Goal: Task Accomplishment & Management: Use online tool/utility

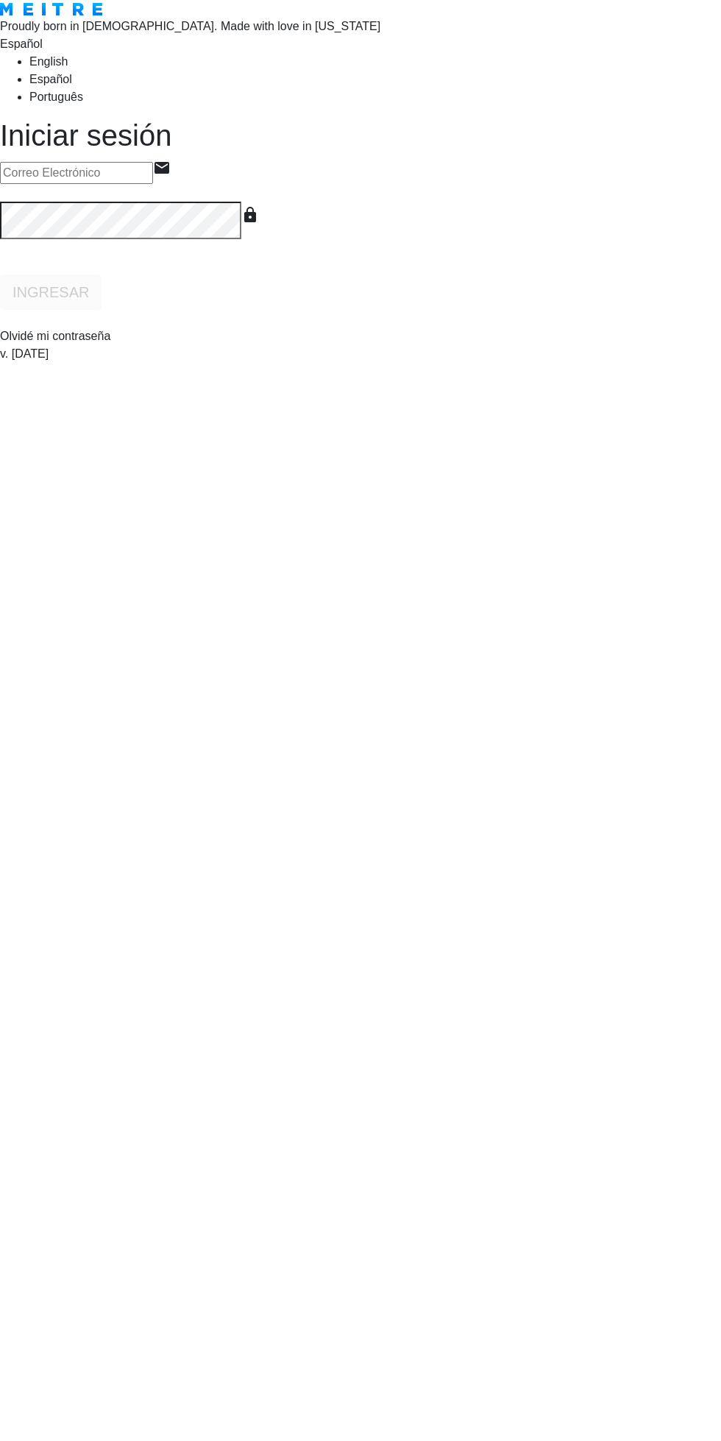
click at [169, 153] on h1 "Iniciar sesión" at bounding box center [360, 135] width 721 height 35
click at [153, 184] on input "email" at bounding box center [76, 173] width 153 height 22
type input "info@mobydickpub.com.ar"
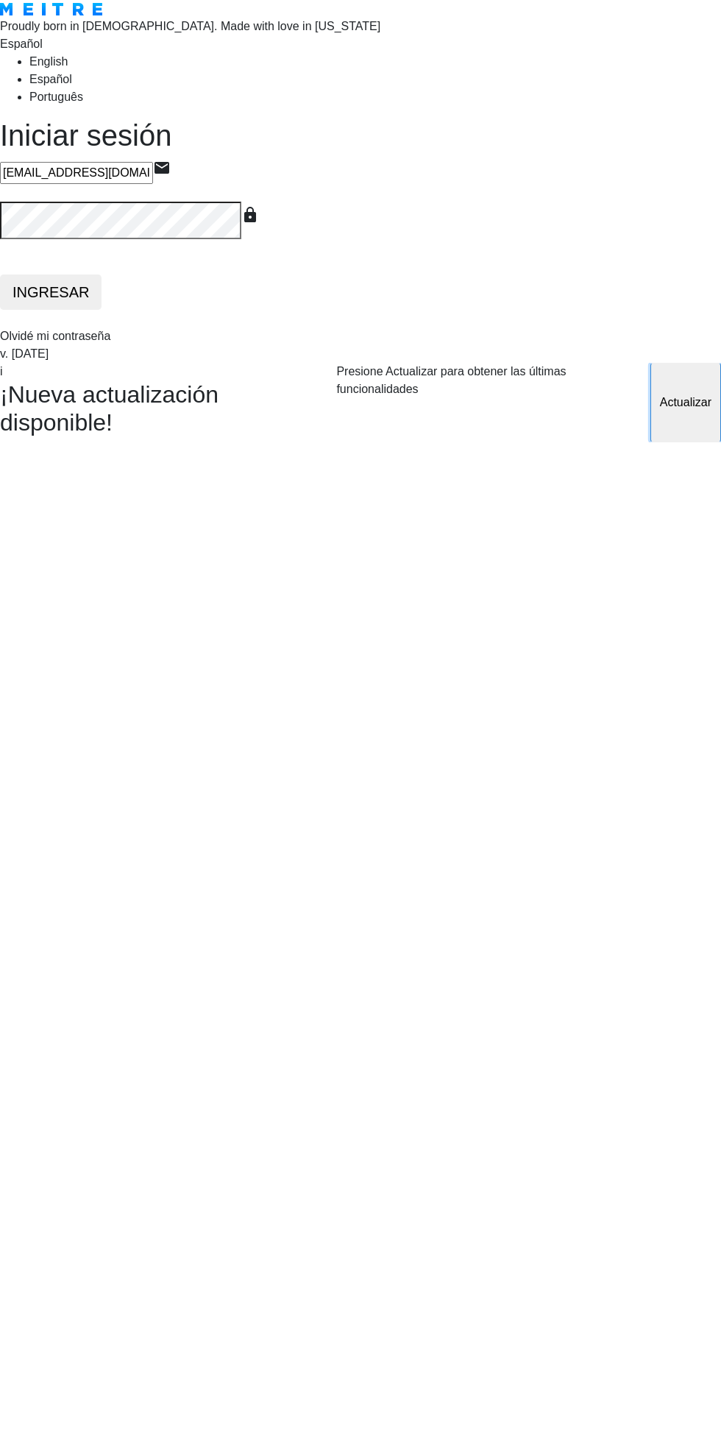
click at [651, 443] on button "Actualizar" at bounding box center [686, 403] width 71 height 80
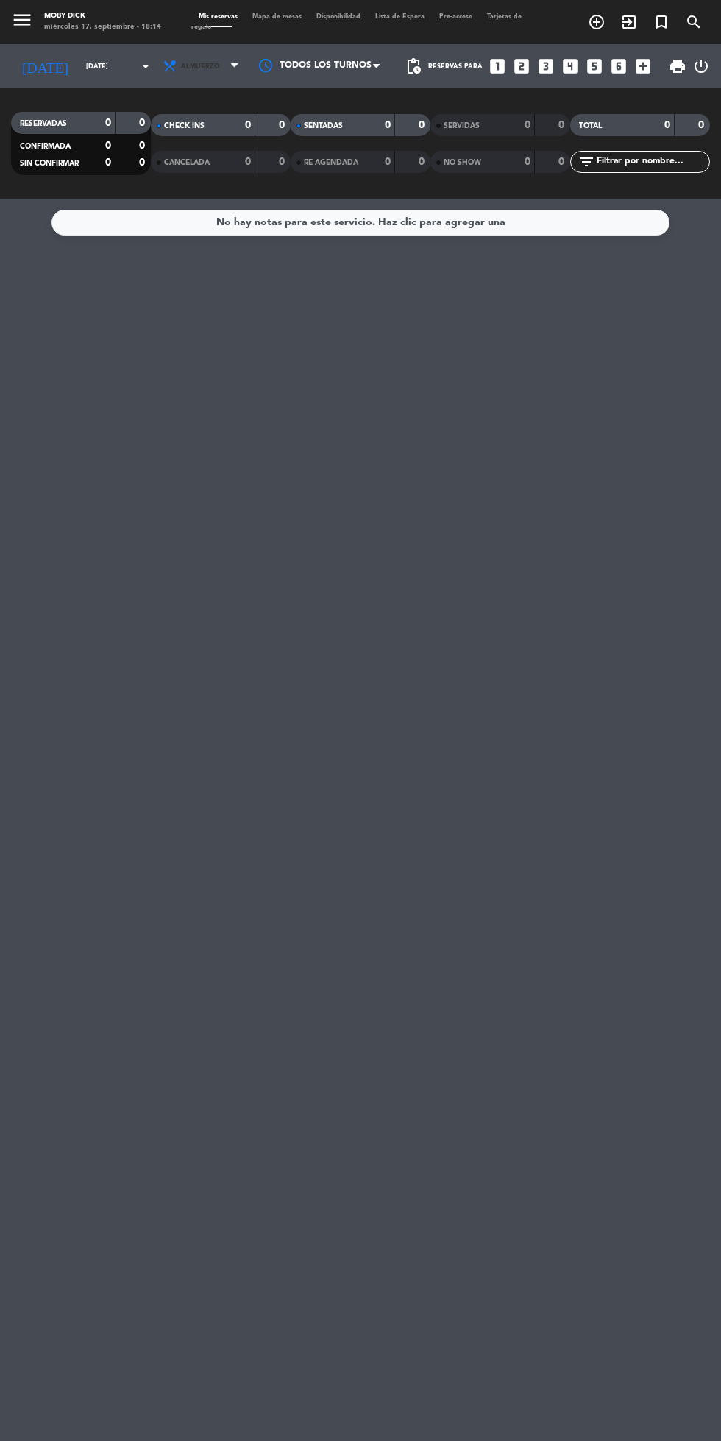
click at [163, 66] on icon at bounding box center [170, 66] width 15 height 15
click at [211, 162] on div "menu Moby Dick [DATE] 17. septiembre - 18:14 Mis reservas Mapa de mesas Disponi…" at bounding box center [360, 99] width 721 height 199
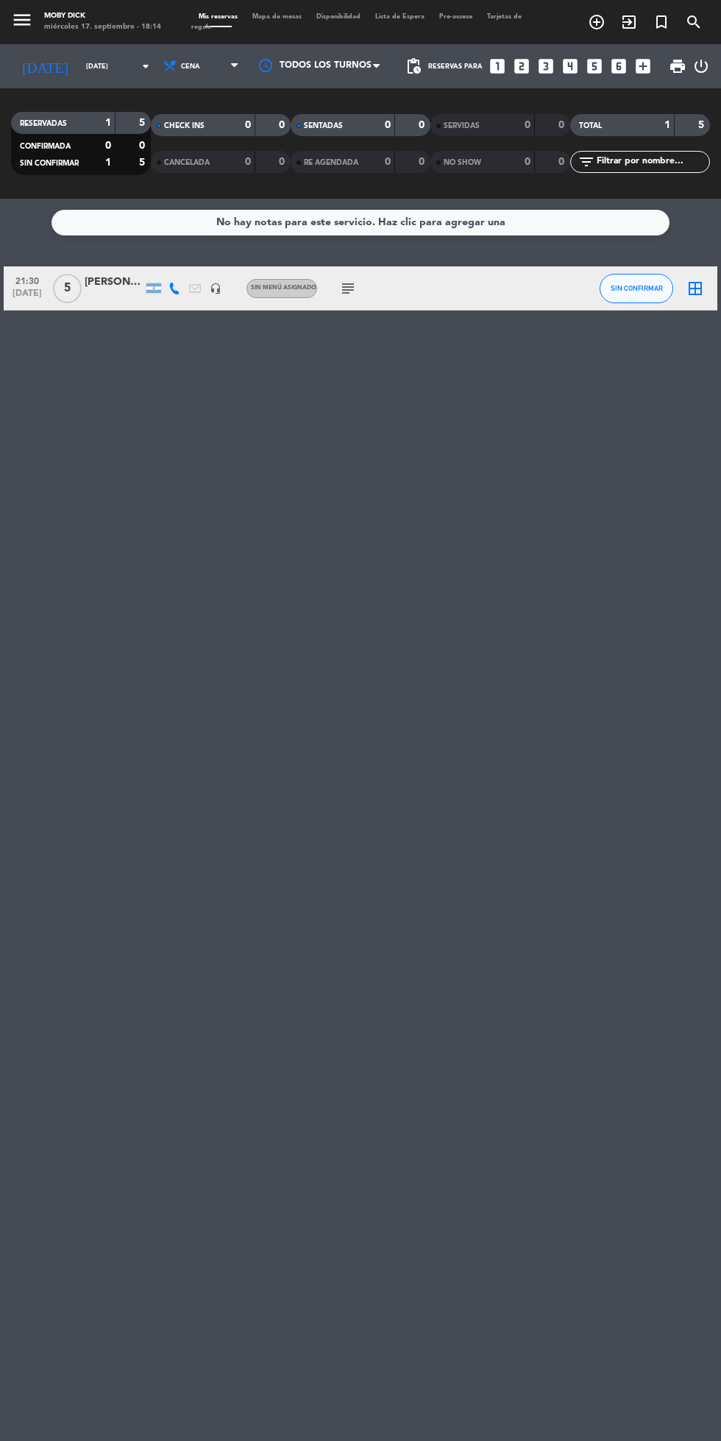
click at [350, 289] on icon "subject" at bounding box center [348, 289] width 18 height 18
click at [690, 289] on icon "border_all" at bounding box center [696, 289] width 18 height 18
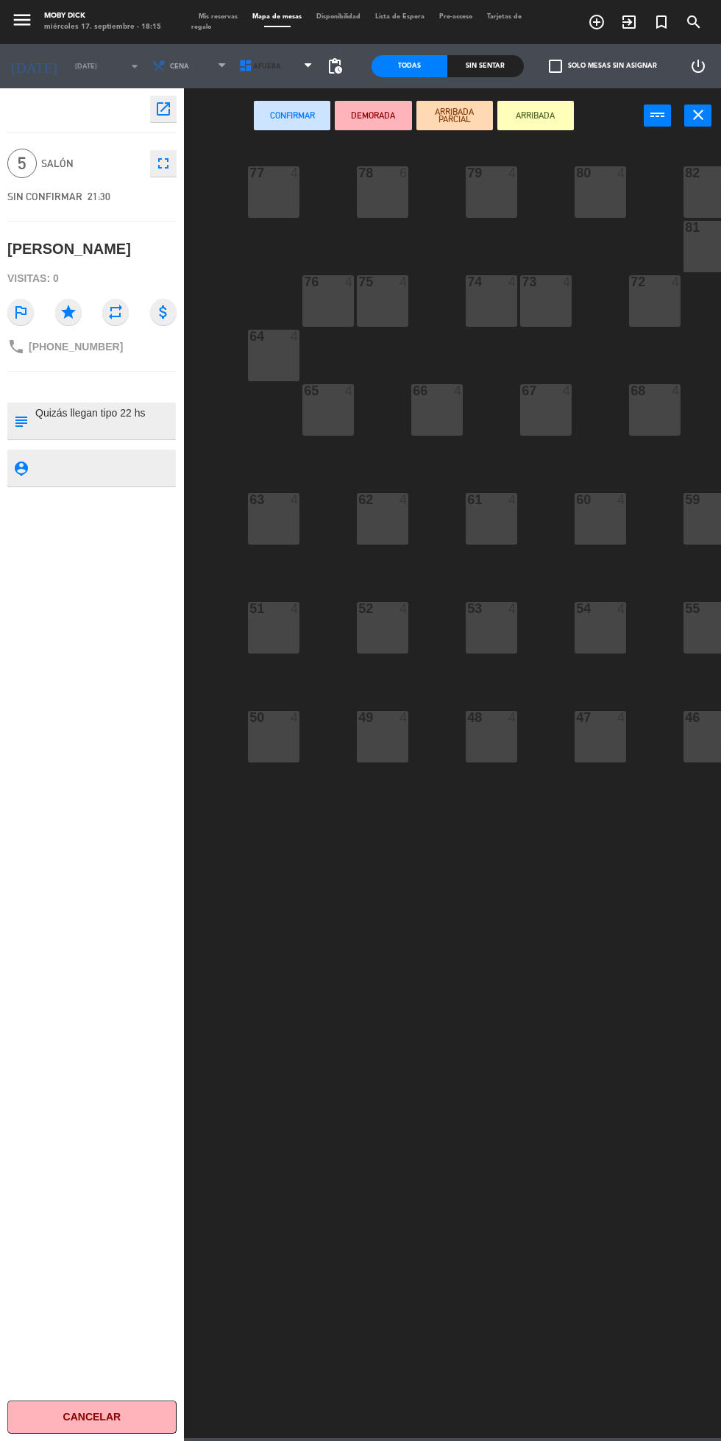
click at [278, 52] on span "AFUERA" at bounding box center [277, 66] width 87 height 32
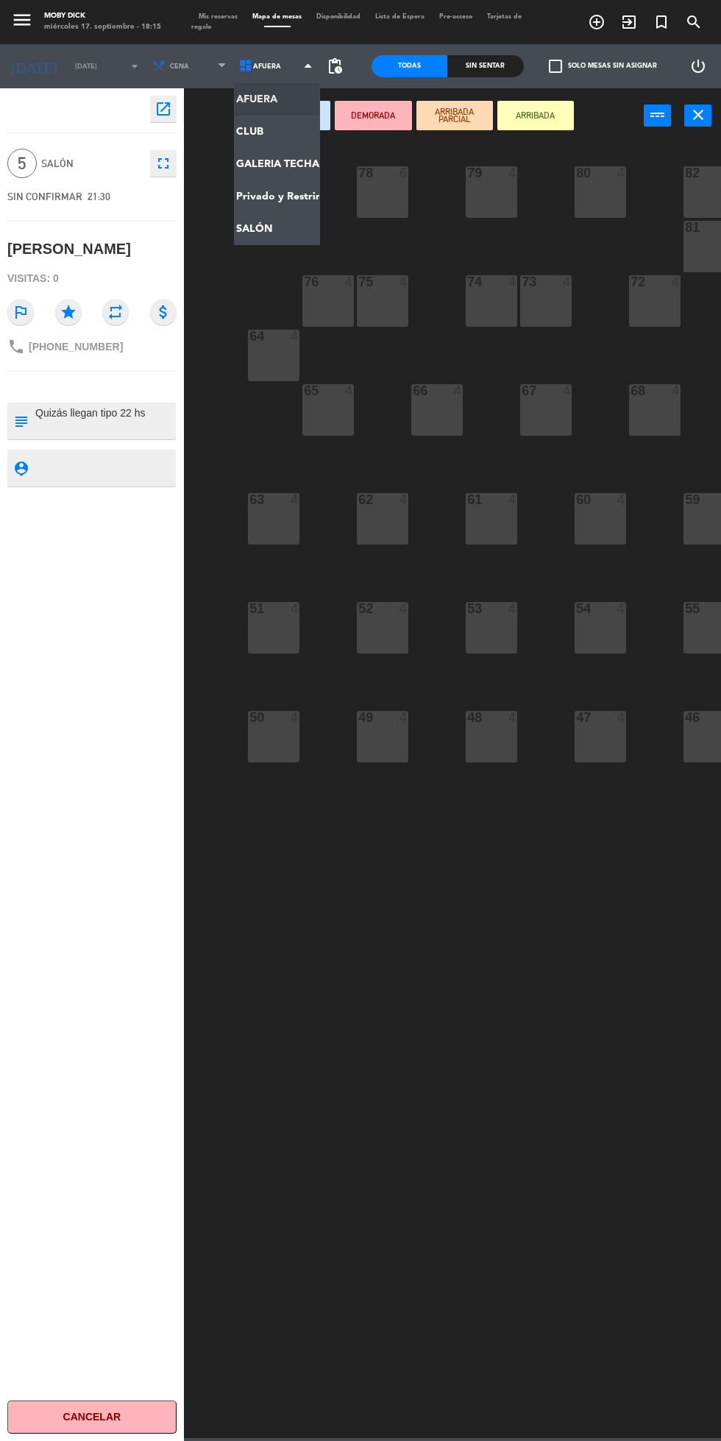
click at [294, 163] on ng-component "menu Moby Dick [DATE] 17. septiembre - 18:15 Mis reservas Mapa de mesas Disponi…" at bounding box center [360, 719] width 721 height 1439
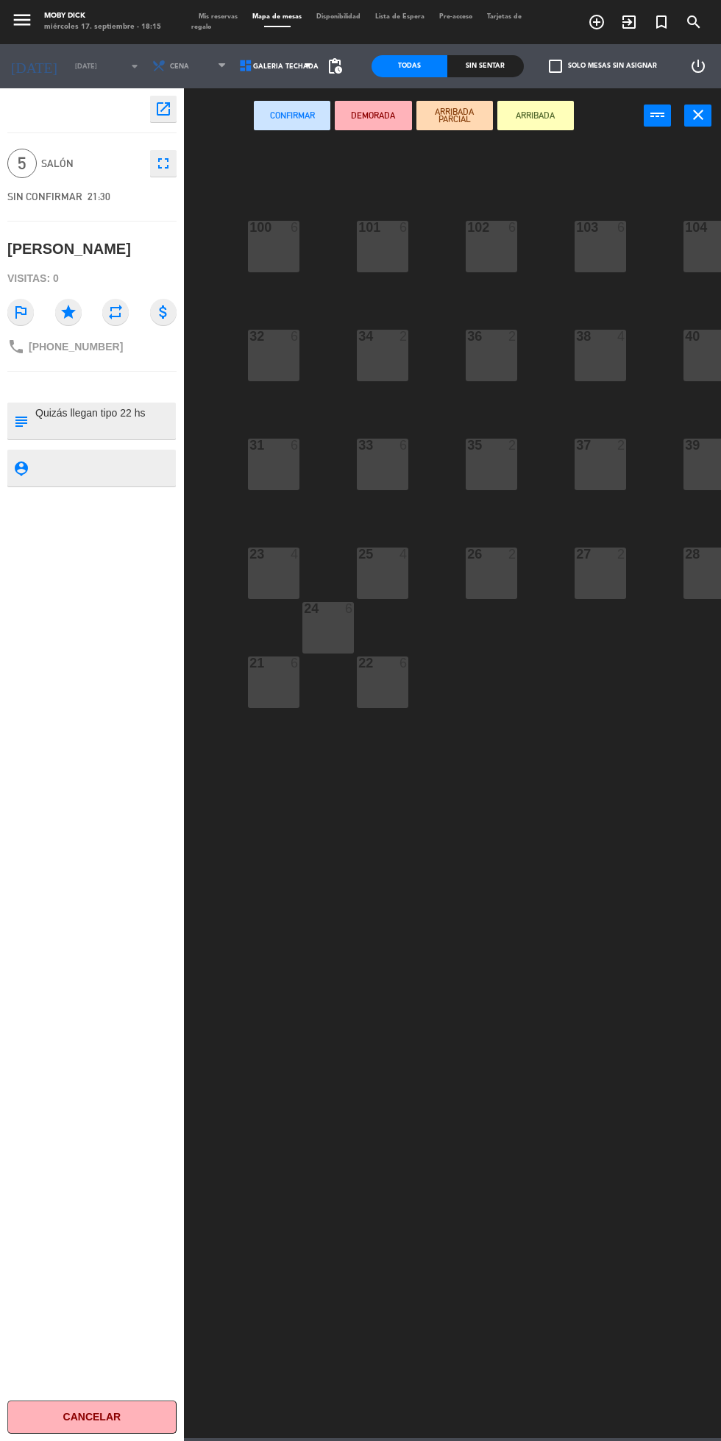
click at [379, 578] on div "25 4" at bounding box center [383, 574] width 52 height 52
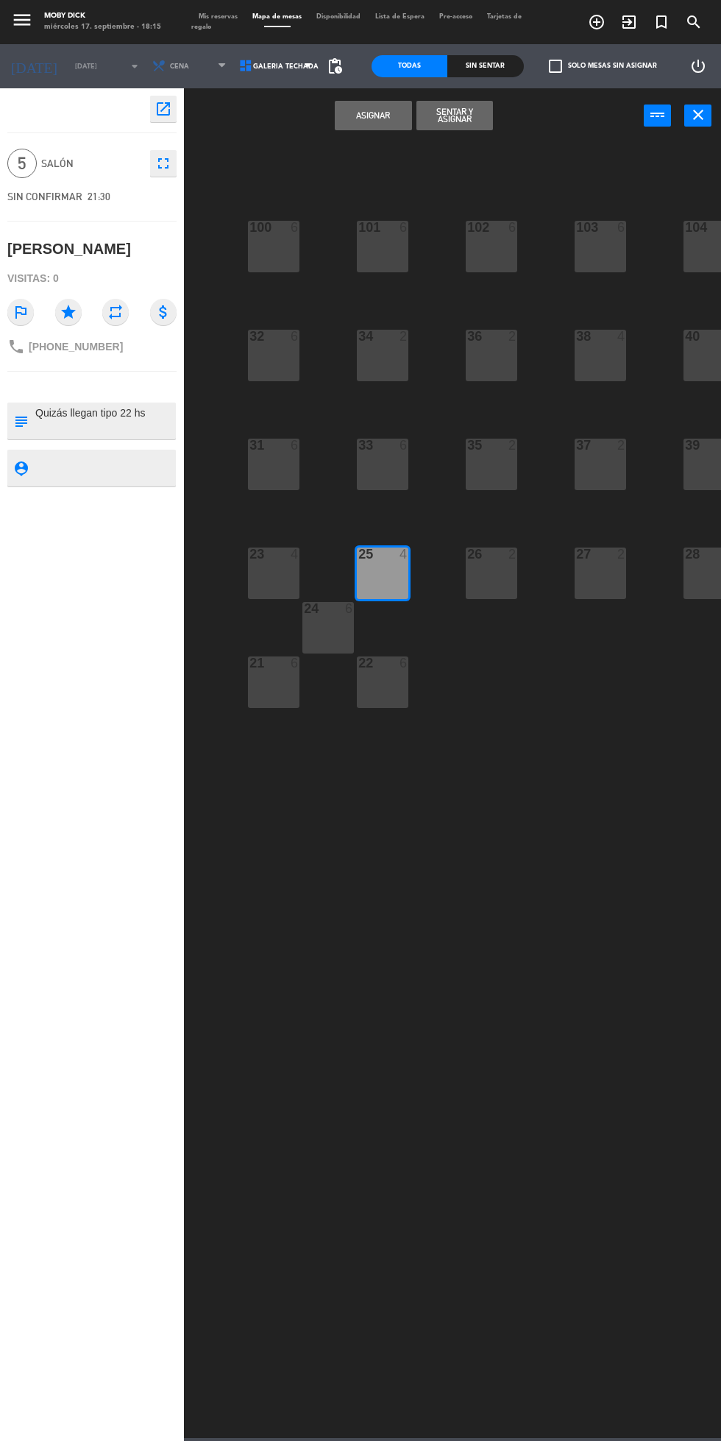
click at [367, 109] on button "Asignar" at bounding box center [373, 115] width 77 height 29
